Goal: Information Seeking & Learning: Learn about a topic

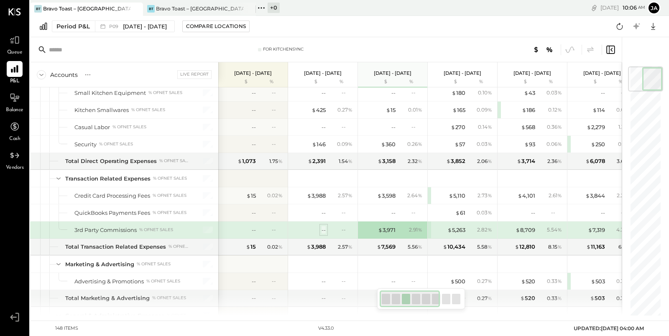
click at [322, 226] on div "--" at bounding box center [324, 230] width 4 height 8
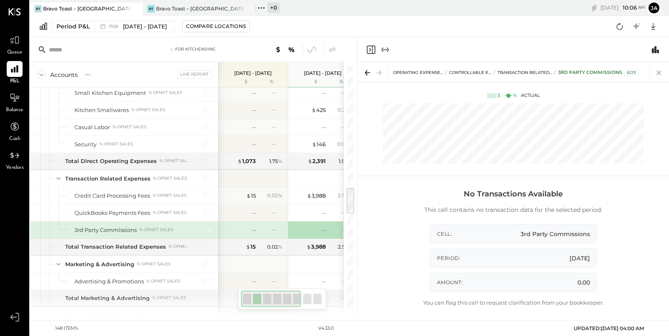
click at [659, 71] on icon at bounding box center [659, 73] width 12 height 12
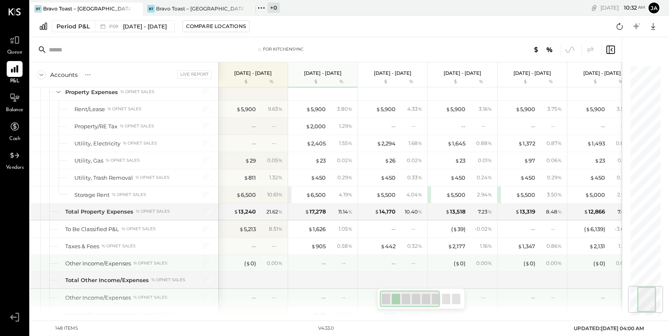
scroll to position [1840, 0]
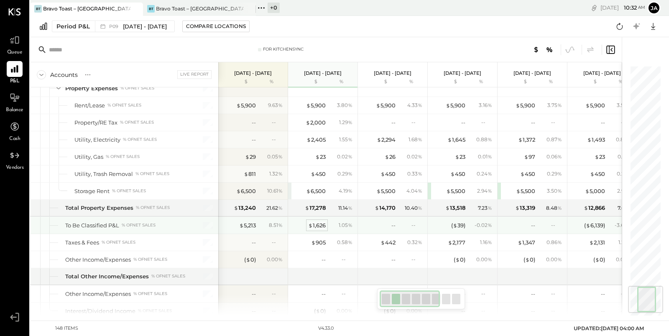
click at [322, 222] on div "$ 1,626" at bounding box center [317, 226] width 18 height 8
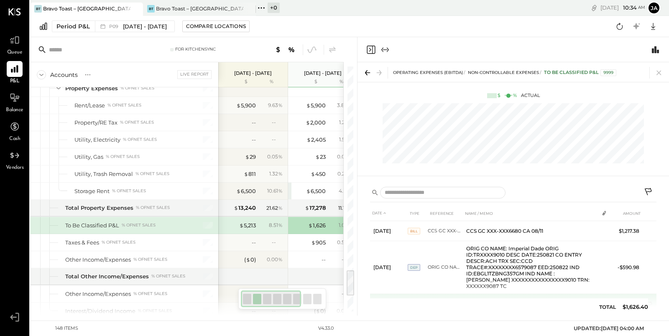
scroll to position [20, 0]
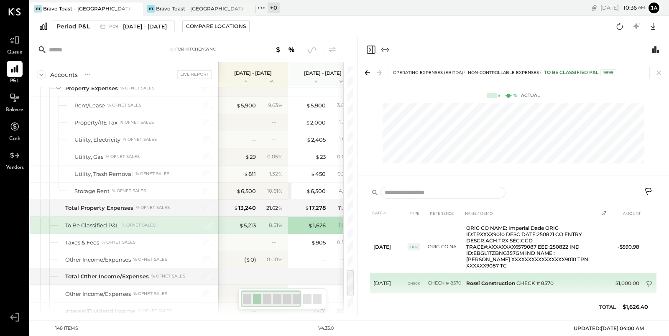
click at [652, 281] on icon at bounding box center [650, 285] width 8 height 8
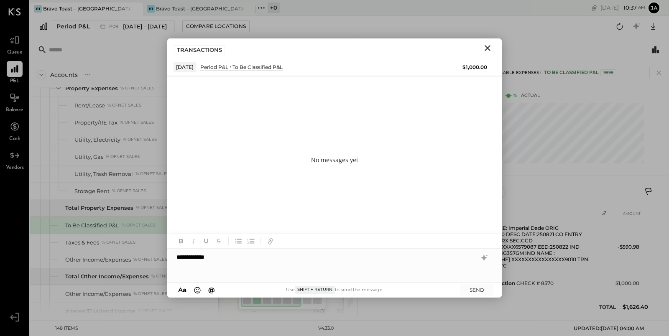
click at [264, 258] on div "**********" at bounding box center [334, 265] width 335 height 33
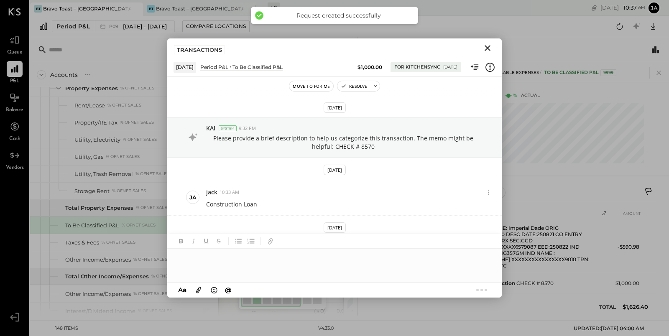
scroll to position [184, 0]
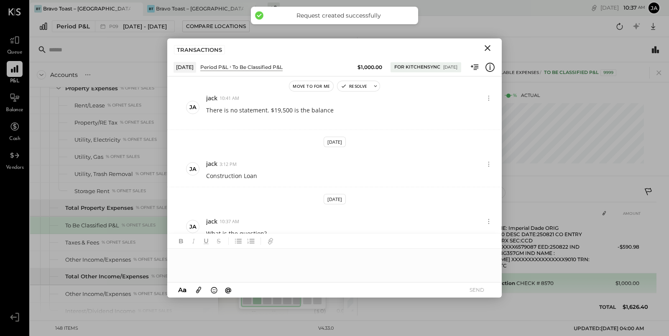
click at [489, 48] on icon "Close" at bounding box center [488, 48] width 10 height 10
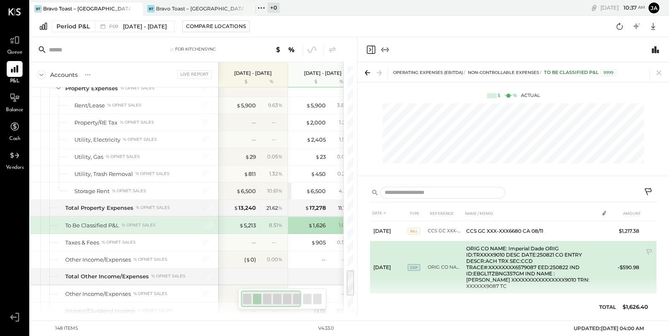
scroll to position [20, 0]
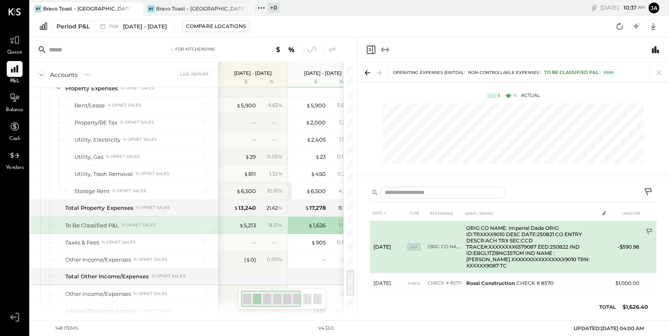
click at [649, 232] on icon at bounding box center [650, 232] width 8 height 8
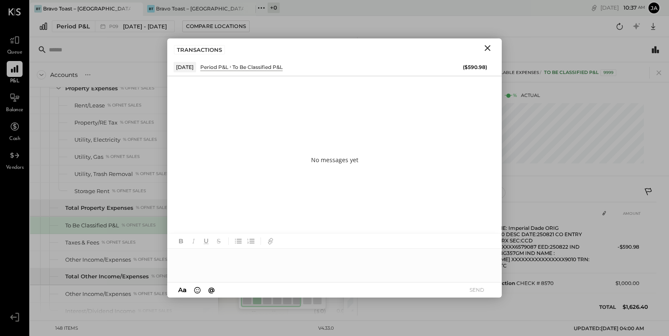
click at [392, 256] on div at bounding box center [334, 265] width 335 height 33
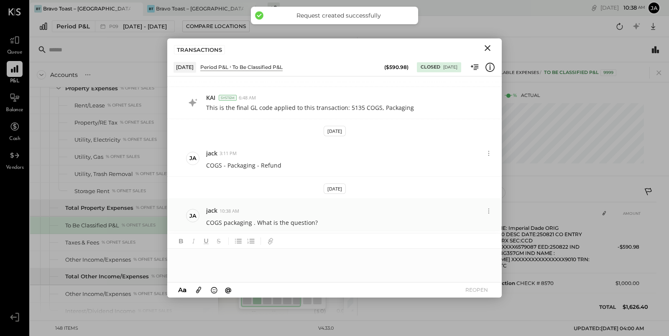
scroll to position [188, 0]
click at [491, 49] on icon "Close" at bounding box center [488, 48] width 10 height 10
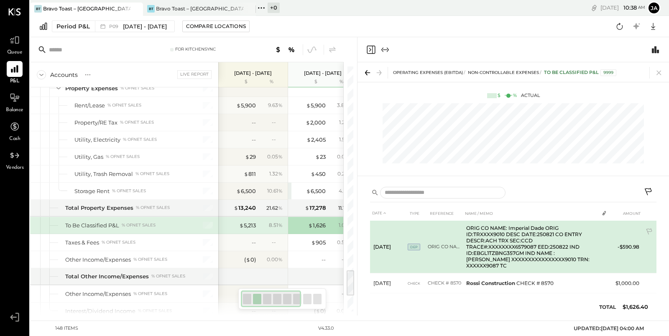
scroll to position [0, 0]
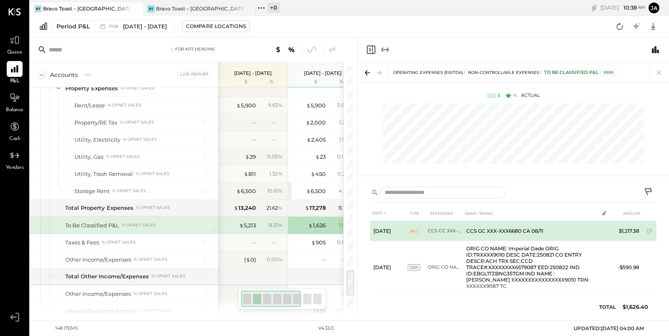
click at [415, 226] on td "BILL" at bounding box center [418, 231] width 20 height 20
click at [469, 231] on td "CCS GC XXX-XXX6680 CA 08/11" at bounding box center [531, 231] width 136 height 20
click at [534, 231] on td "CCS GC XXX-XXX6680 CA 08/11" at bounding box center [531, 231] width 136 height 20
click at [646, 232] on icon at bounding box center [650, 233] width 8 height 8
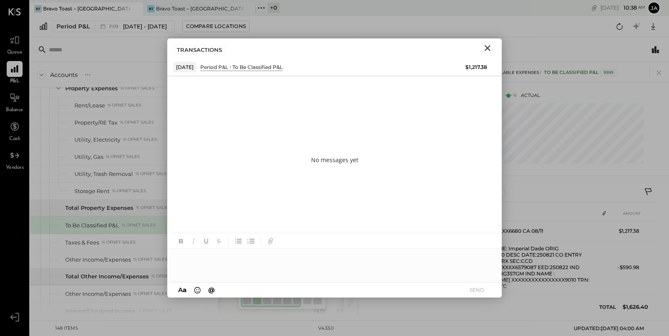
click at [403, 263] on div at bounding box center [334, 265] width 335 height 33
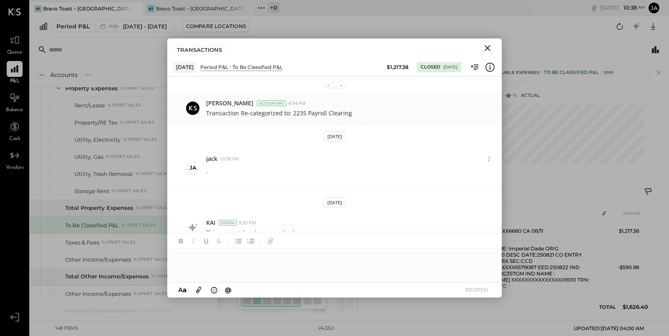
scroll to position [143, 0]
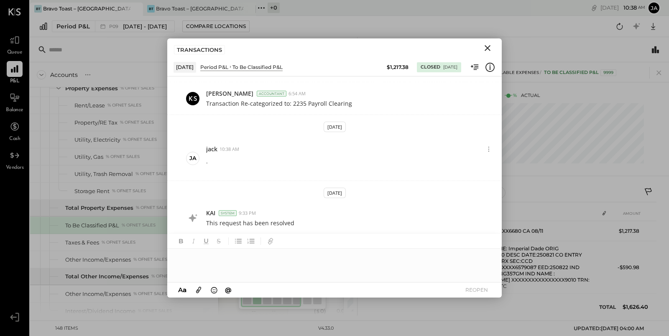
click at [336, 261] on div at bounding box center [334, 265] width 335 height 33
click at [488, 50] on icon "Close" at bounding box center [488, 48] width 10 height 10
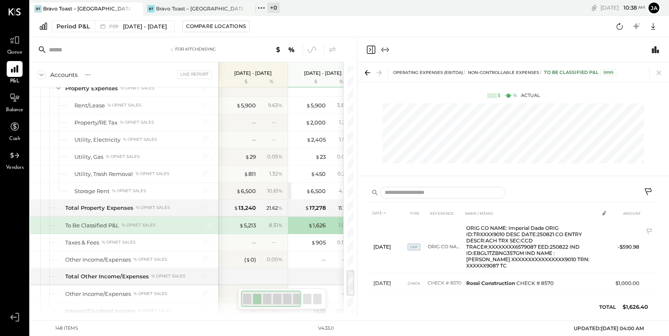
scroll to position [0, 0]
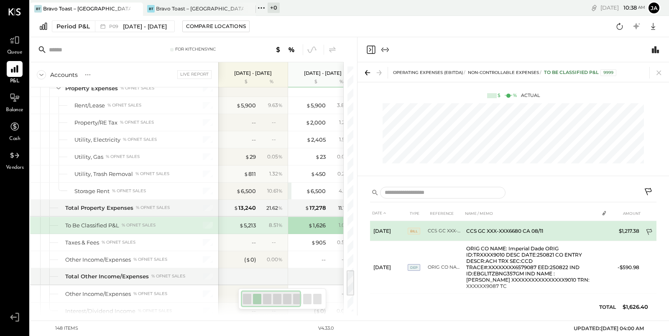
click at [650, 229] on icon at bounding box center [649, 232] width 6 height 6
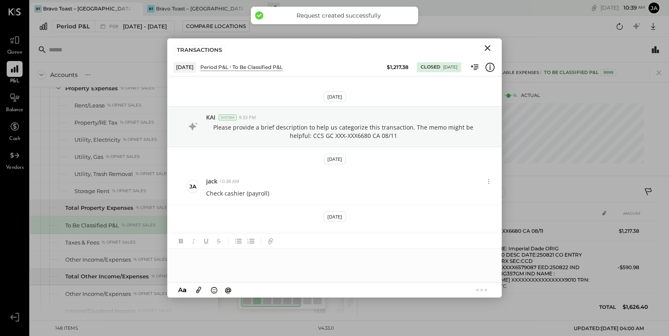
scroll to position [180, 0]
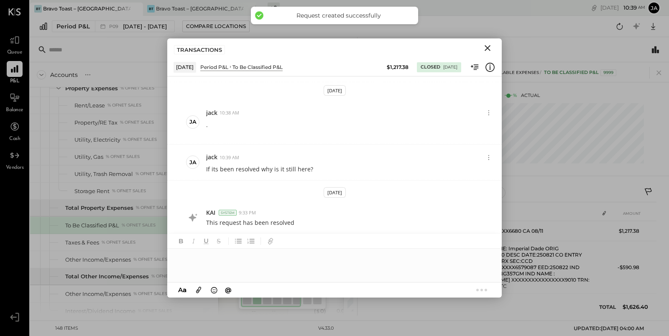
click at [488, 46] on icon "Close" at bounding box center [488, 48] width 10 height 10
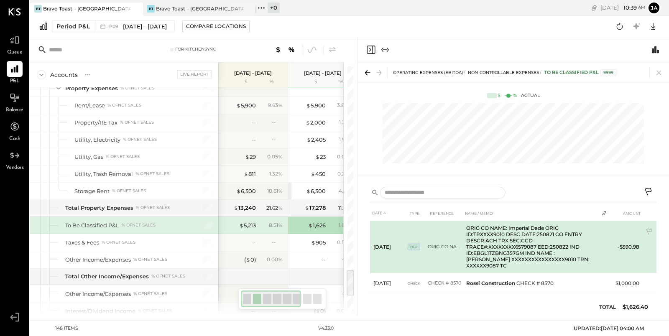
scroll to position [0, 0]
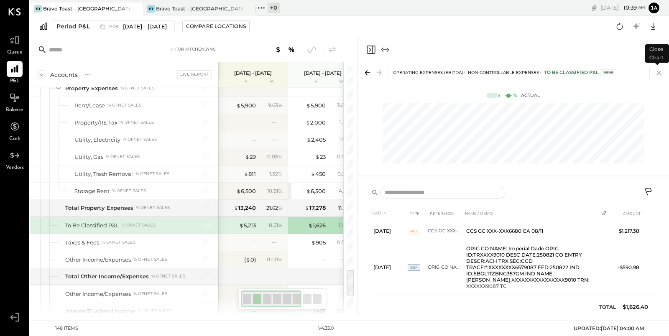
click at [659, 76] on icon at bounding box center [659, 73] width 12 height 12
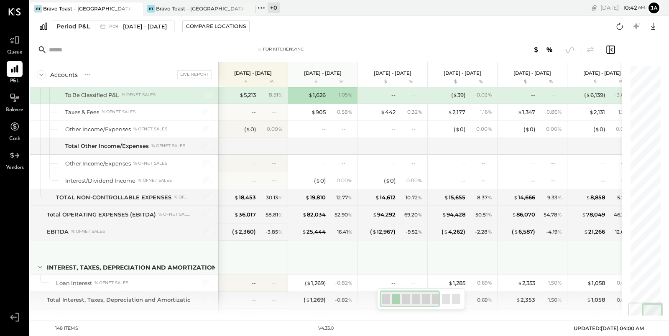
scroll to position [1982, 0]
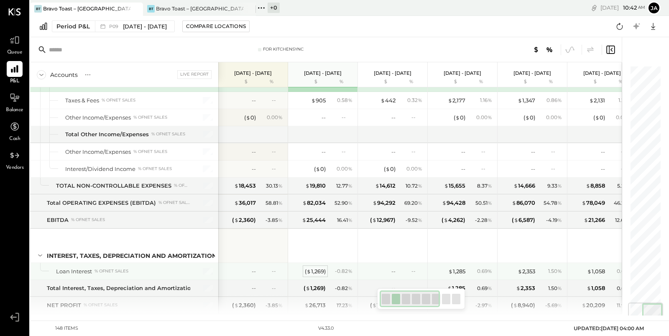
click at [319, 268] on div "( $ 1,269 )" at bounding box center [315, 272] width 21 height 8
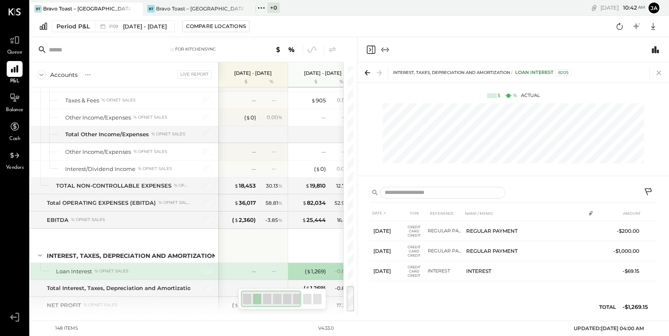
click at [660, 75] on icon at bounding box center [659, 73] width 12 height 12
